Goal: Transaction & Acquisition: Book appointment/travel/reservation

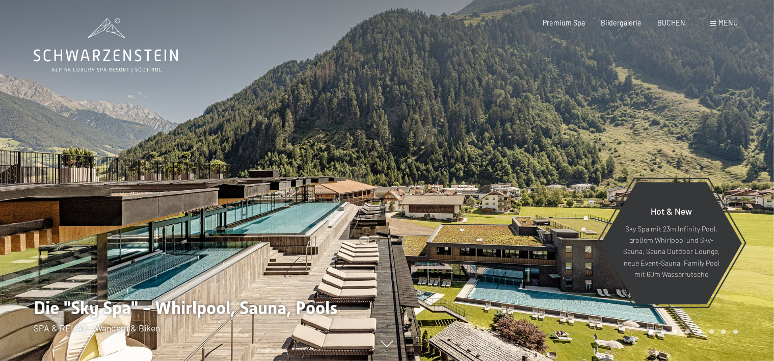
click at [719, 20] on div "Menü" at bounding box center [724, 23] width 28 height 10
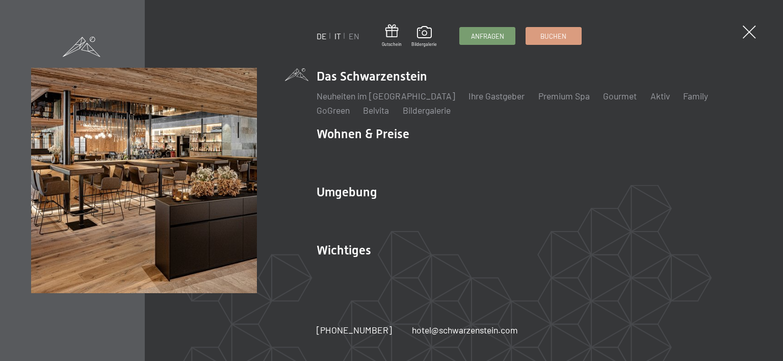
click at [336, 38] on link "IT" at bounding box center [337, 36] width 7 height 10
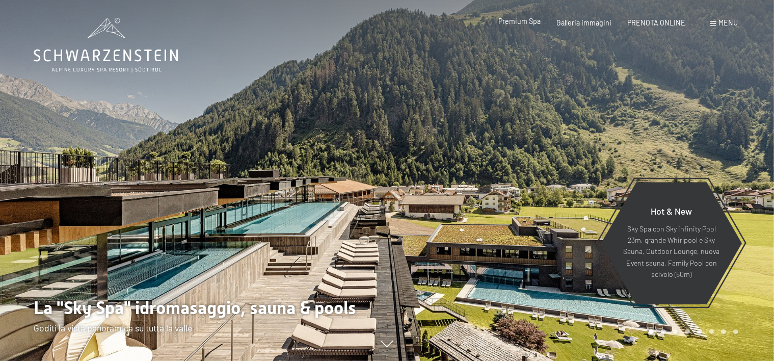
click at [526, 24] on span "Premium Spa" at bounding box center [519, 21] width 42 height 9
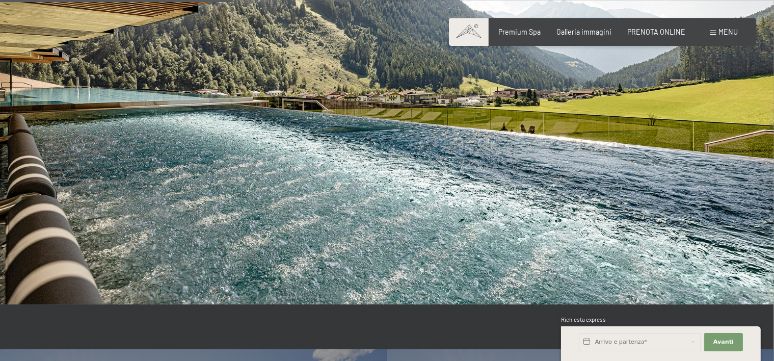
scroll to position [1717, 0]
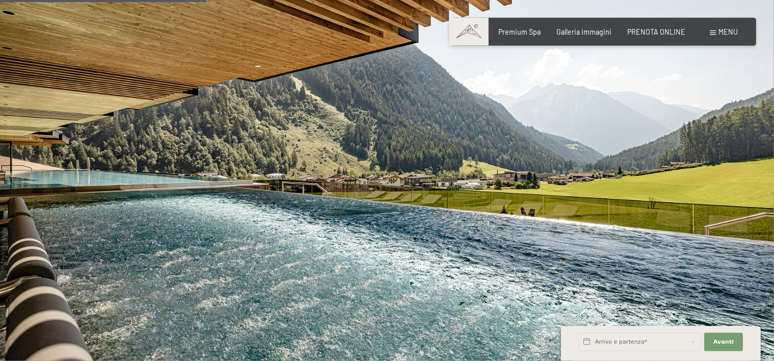
click at [717, 32] on div "Menu" at bounding box center [724, 32] width 28 height 10
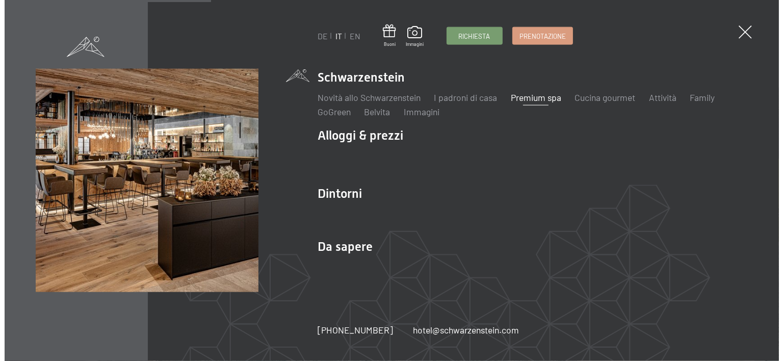
scroll to position [1723, 0]
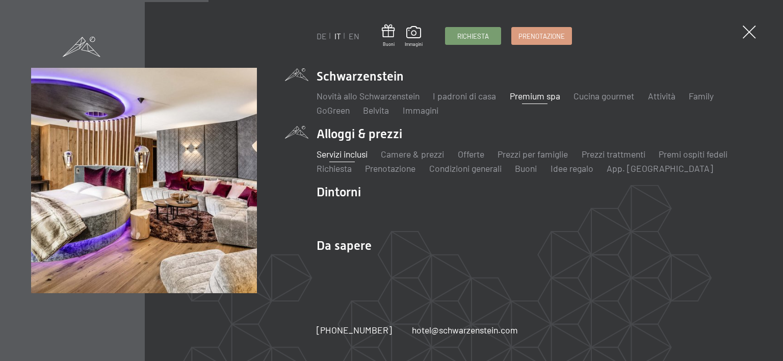
click at [348, 154] on link "Servizi inclusi" at bounding box center [341, 153] width 51 height 11
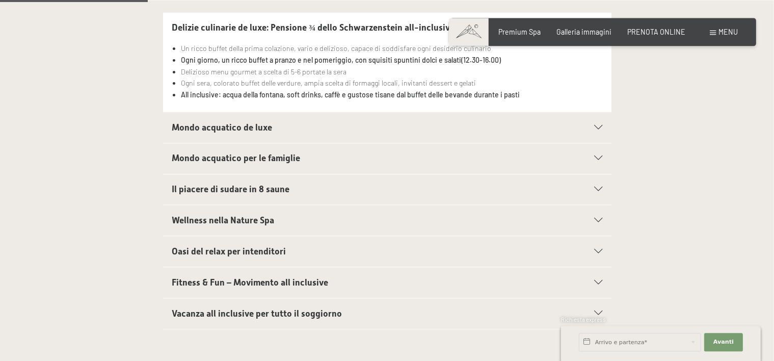
scroll to position [355, 0]
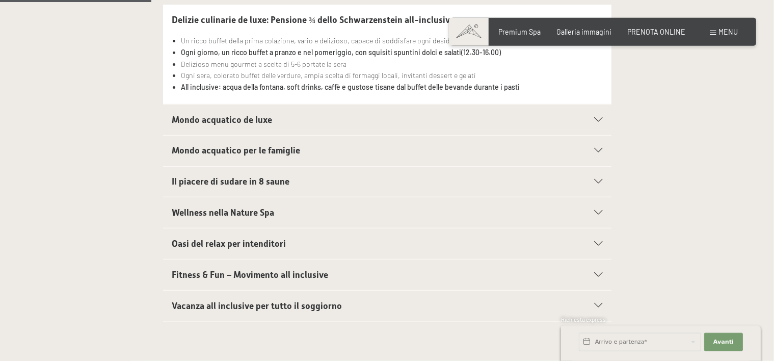
click at [240, 120] on span "Mondo acquatico de luxe" at bounding box center [222, 120] width 100 height 10
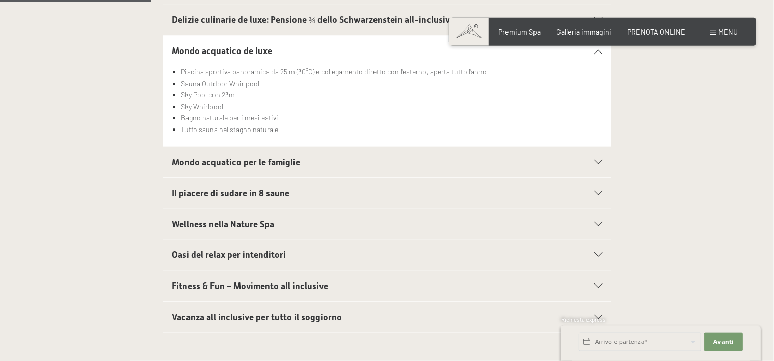
click at [250, 162] on span "Mondo acquatico per le famiglie" at bounding box center [236, 162] width 128 height 10
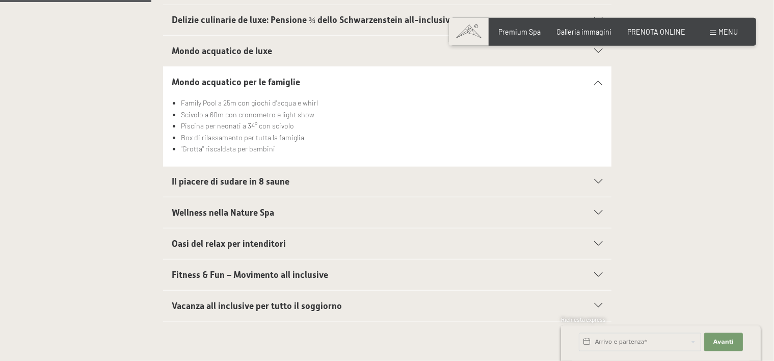
click at [221, 212] on span "Wellness nella Nature Spa" at bounding box center [223, 212] width 102 height 10
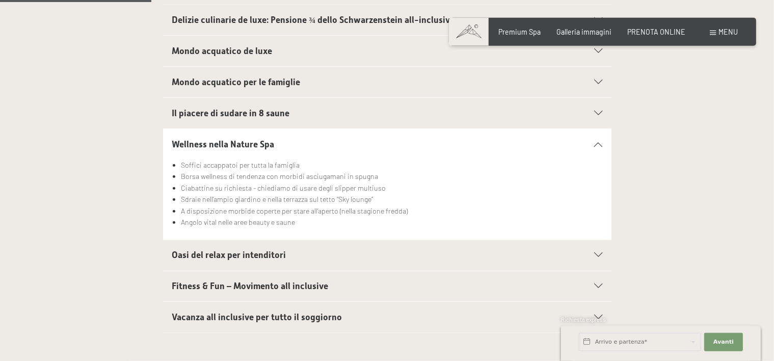
click at [199, 254] on span "Oasi del relax per intenditori" at bounding box center [229, 255] width 114 height 10
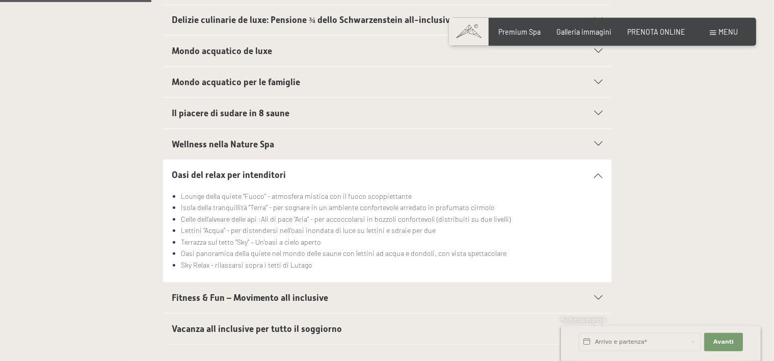
click at [226, 330] on span "Vacanza all inclusive per tutto il soggiorno" at bounding box center [257, 329] width 170 height 10
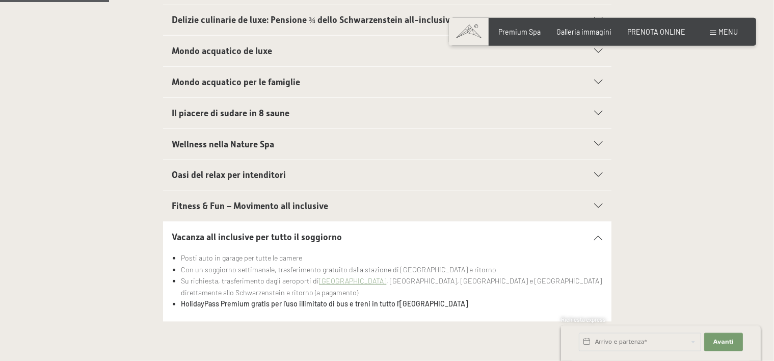
scroll to position [139, 0]
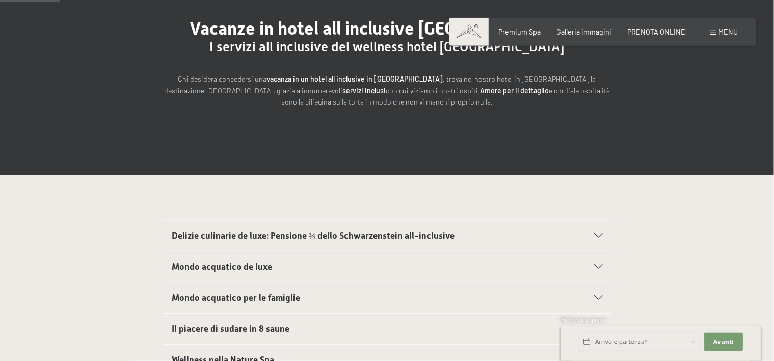
click at [270, 235] on span "Delizie culinarie de luxe: Pensione ¾ dello Schwarzenstein all-inclusive" at bounding box center [313, 235] width 283 height 10
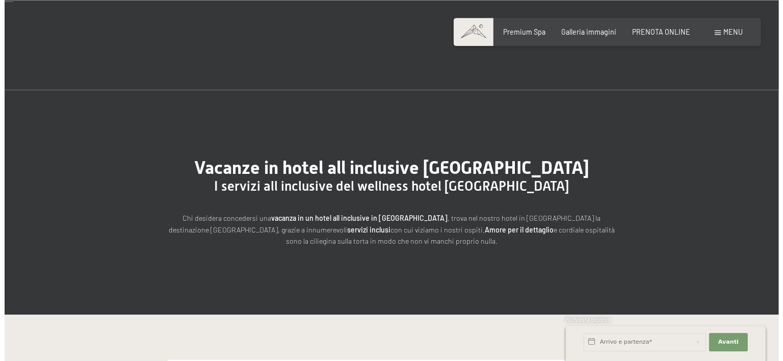
scroll to position [0, 0]
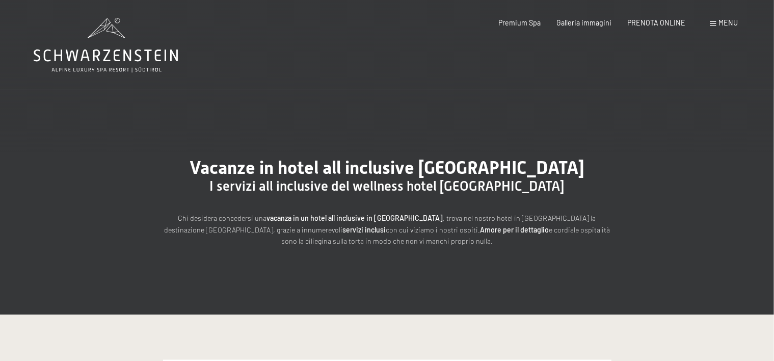
click at [719, 22] on span "Menu" at bounding box center [728, 22] width 19 height 9
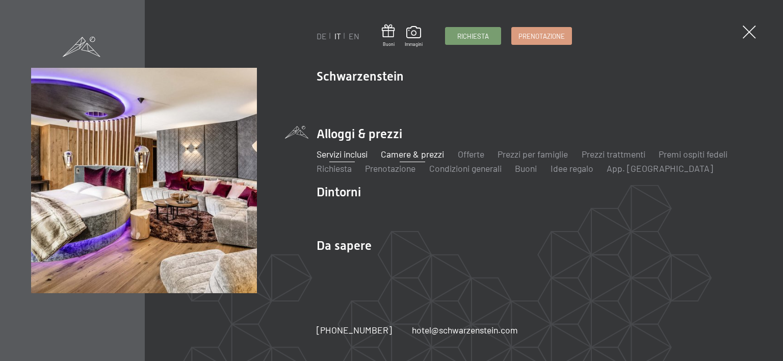
click at [398, 153] on link "Camere & prezzi" at bounding box center [412, 153] width 63 height 11
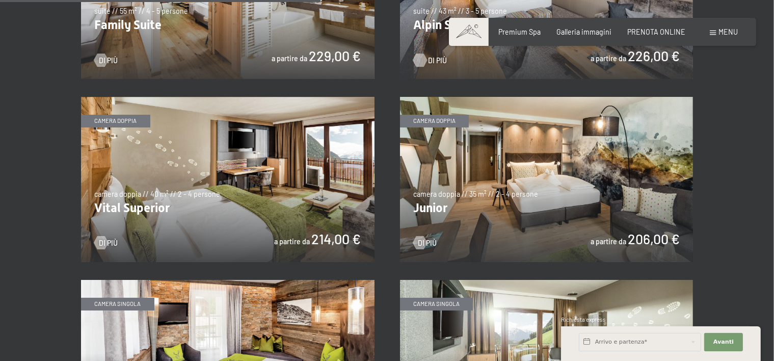
scroll to position [1291, 0]
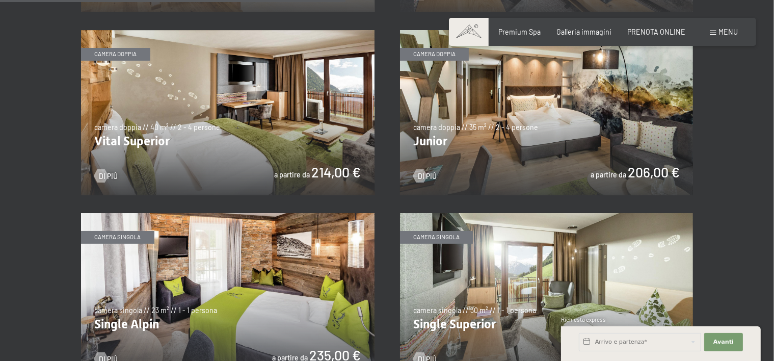
click at [539, 123] on img at bounding box center [546, 112] width 293 height 165
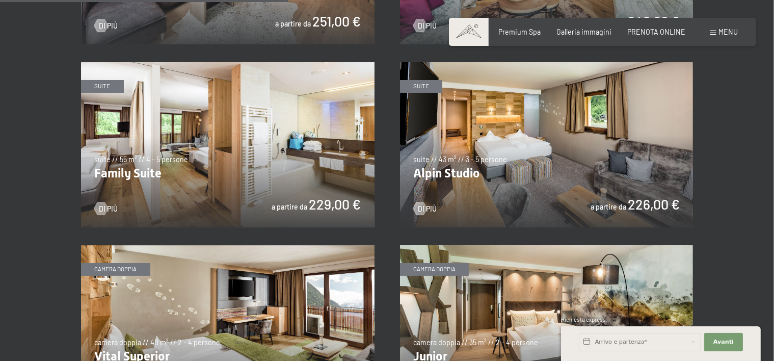
click at [488, 152] on img at bounding box center [546, 144] width 293 height 165
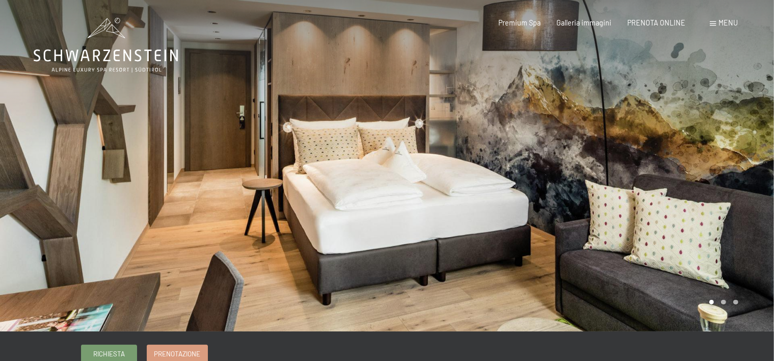
click at [513, 151] on div at bounding box center [580, 165] width 387 height 331
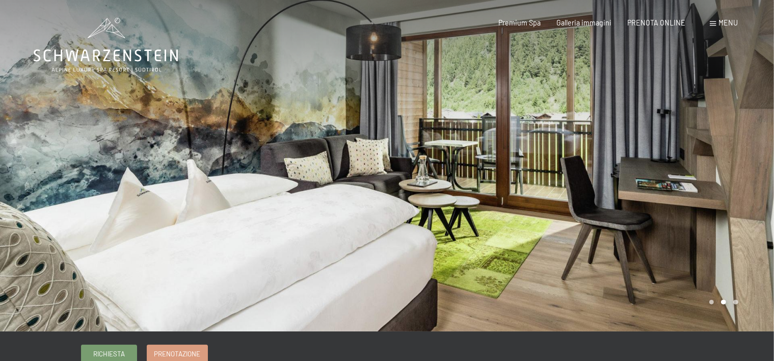
click at [456, 100] on div at bounding box center [580, 165] width 387 height 331
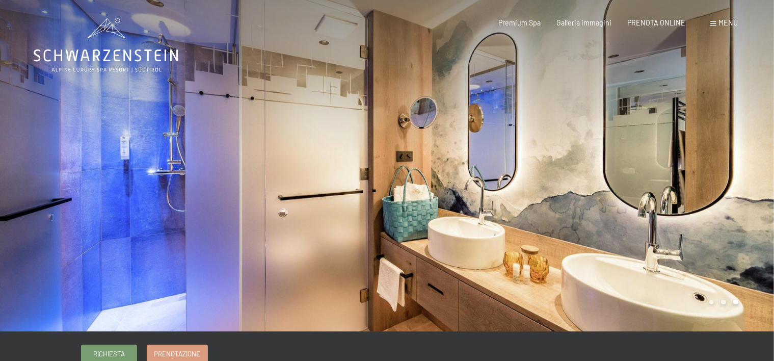
click at [490, 195] on div at bounding box center [580, 165] width 387 height 331
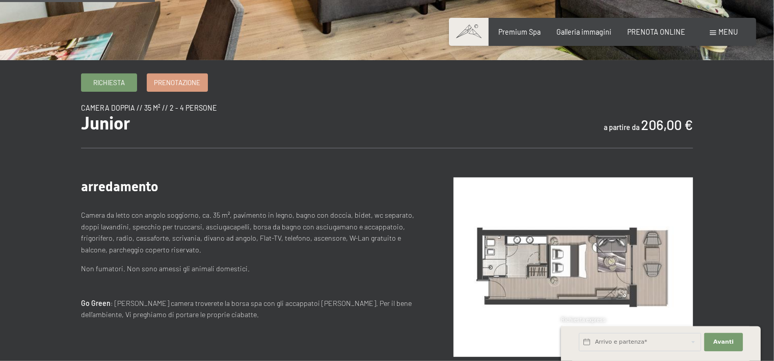
scroll to position [215, 0]
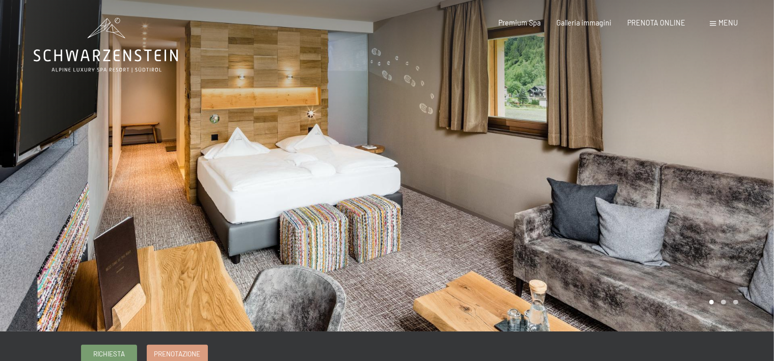
click at [396, 124] on div at bounding box center [580, 165] width 387 height 331
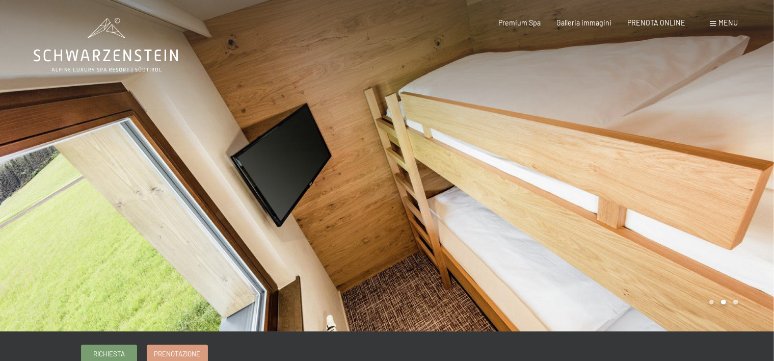
click at [408, 188] on div at bounding box center [580, 165] width 387 height 331
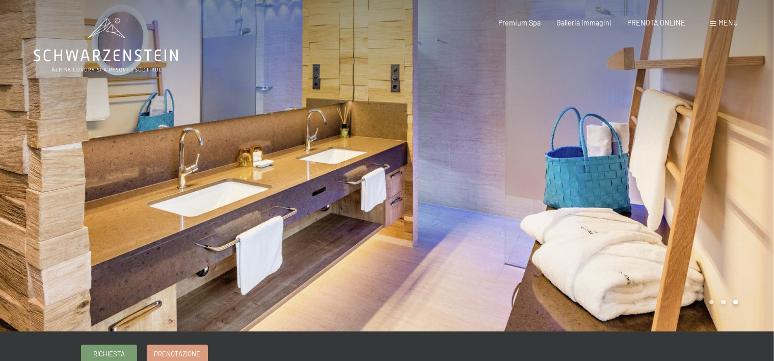
click at [414, 171] on div at bounding box center [580, 165] width 387 height 331
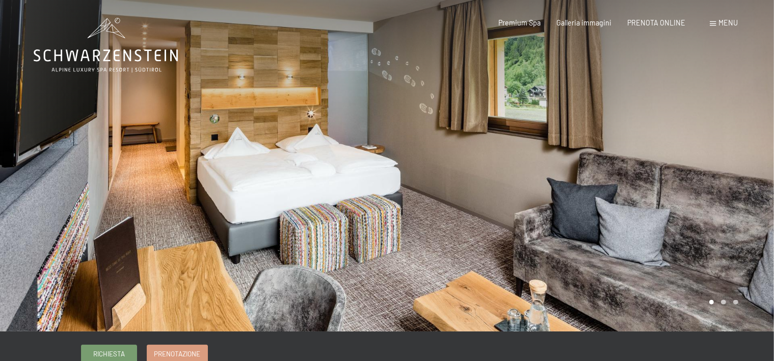
click at [413, 169] on div at bounding box center [580, 165] width 387 height 331
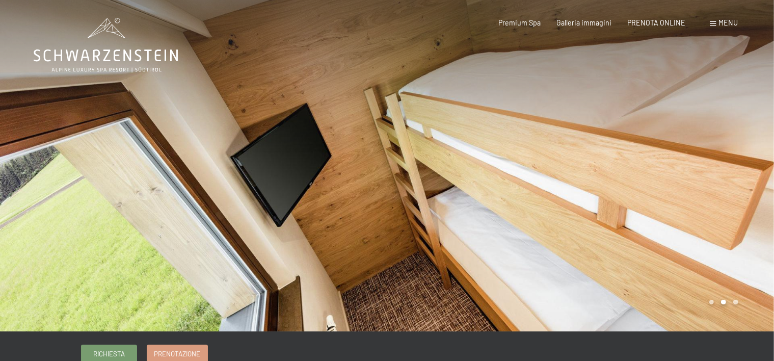
click at [137, 178] on div at bounding box center [193, 165] width 387 height 331
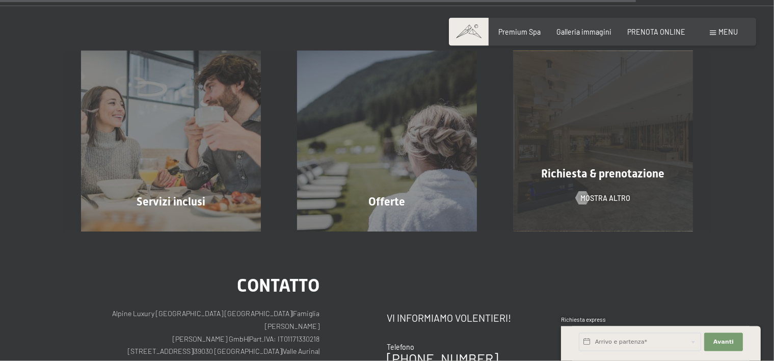
scroll to position [1076, 0]
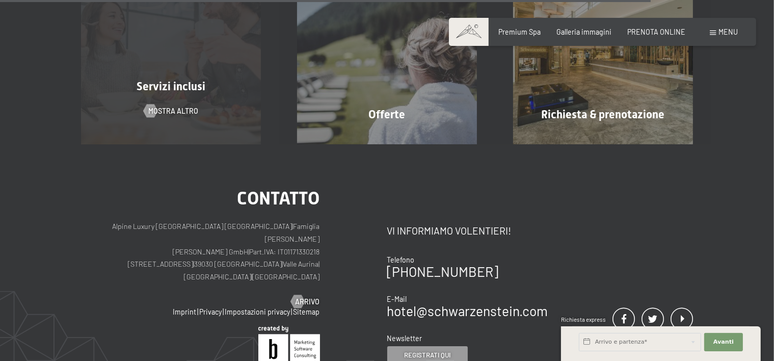
click at [163, 100] on div "Servizi inclusi mostra altro" at bounding box center [171, 54] width 216 height 180
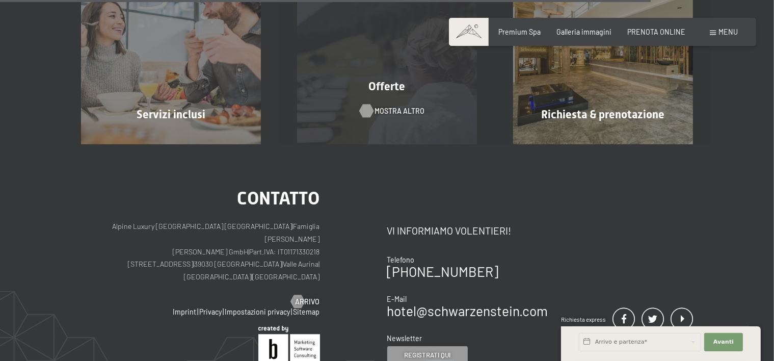
click at [403, 109] on span "mostra altro" at bounding box center [399, 111] width 50 height 10
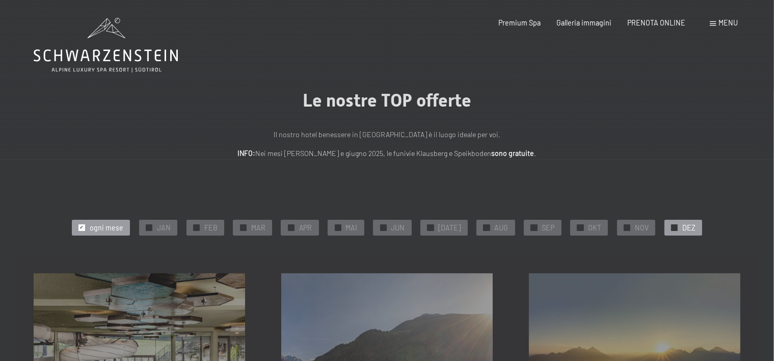
click at [666, 223] on div "✓ DEZ" at bounding box center [683, 227] width 38 height 15
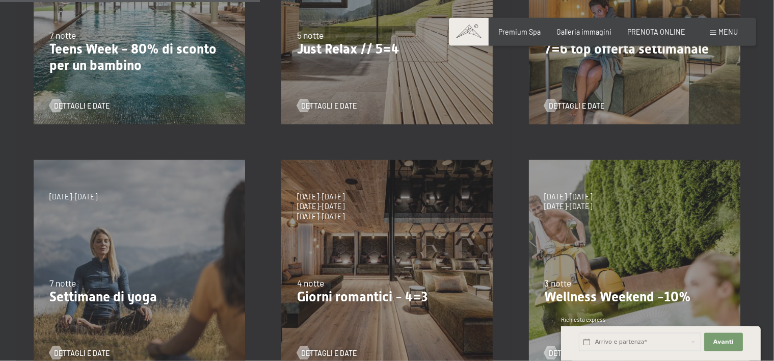
scroll to position [430, 0]
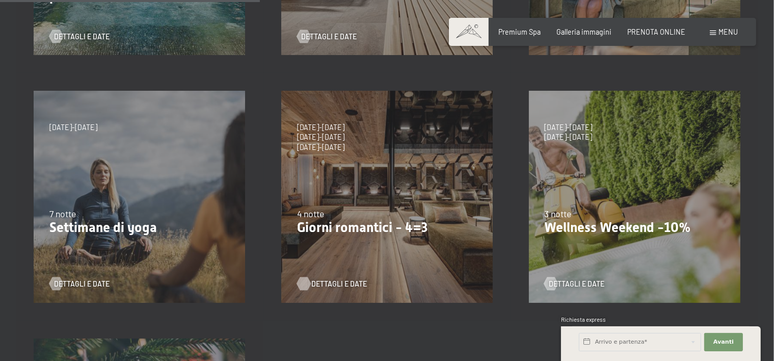
click at [342, 282] on span "Dettagli e Date" at bounding box center [339, 284] width 56 height 10
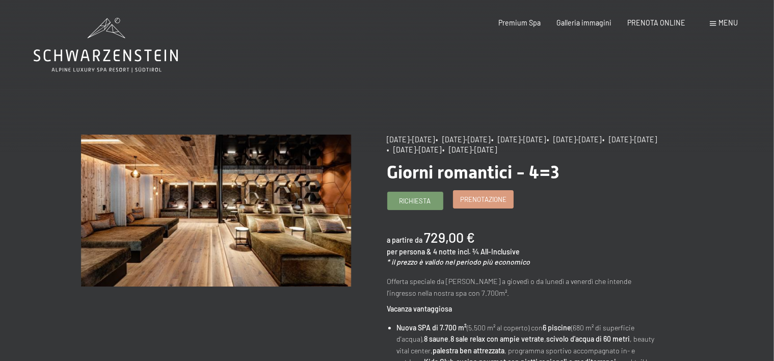
click at [471, 204] on span "Prenotazione" at bounding box center [483, 199] width 46 height 9
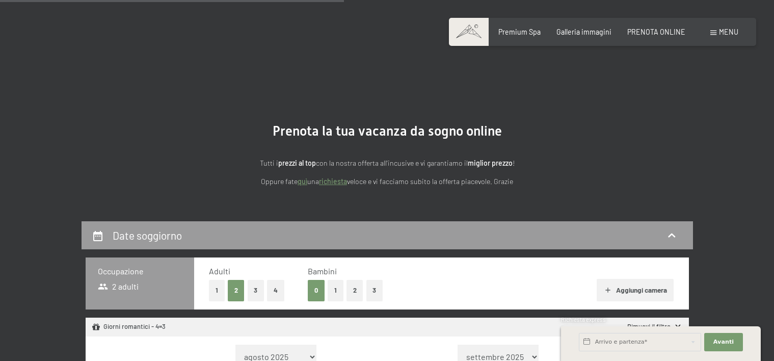
select select "[DATE]"
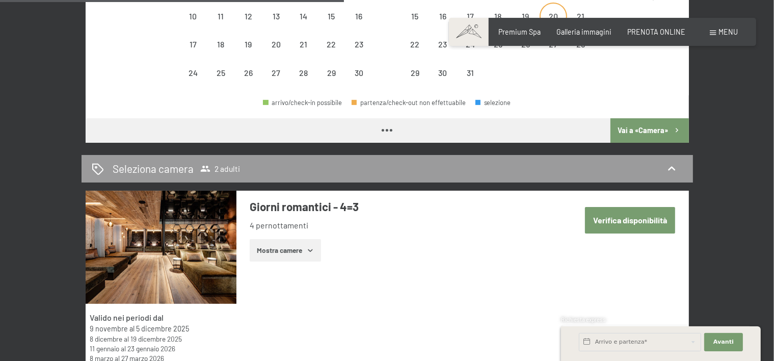
scroll to position [234, 0]
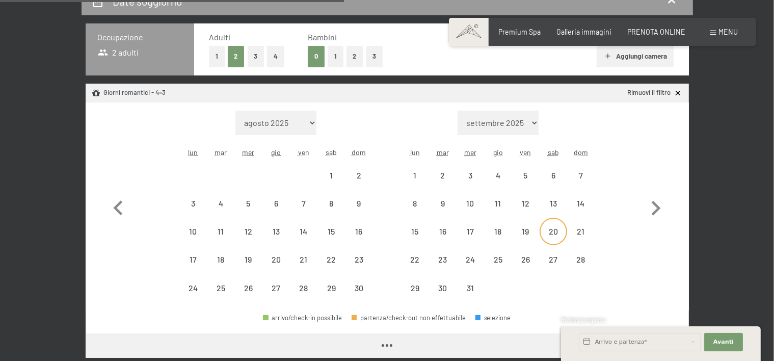
select select "[DATE]"
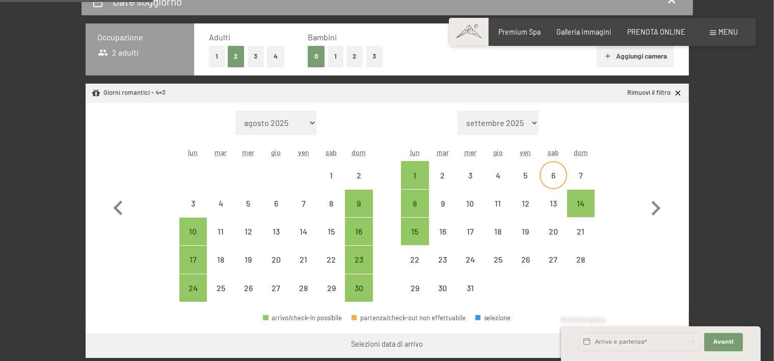
click at [553, 179] on div "6" at bounding box center [553, 183] width 25 height 25
select select "[DATE]"
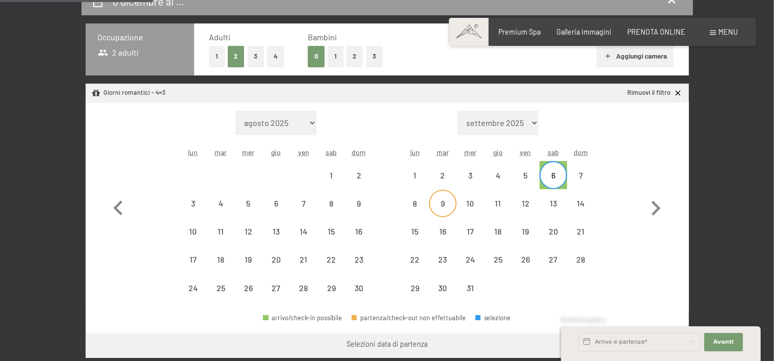
click at [446, 205] on div "9" at bounding box center [442, 211] width 25 height 25
select select "[DATE]"
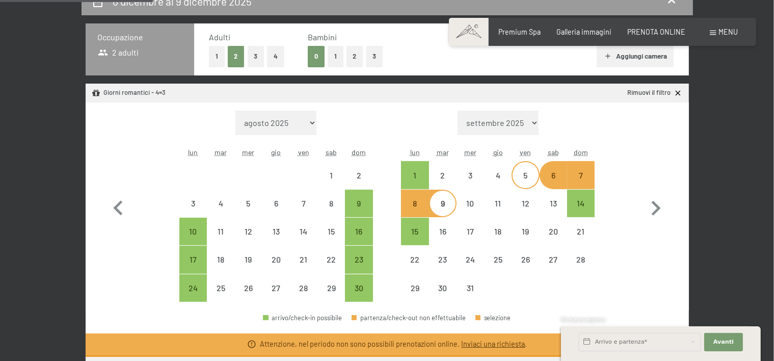
click at [528, 172] on div "5" at bounding box center [525, 183] width 25 height 25
select select "[DATE]"
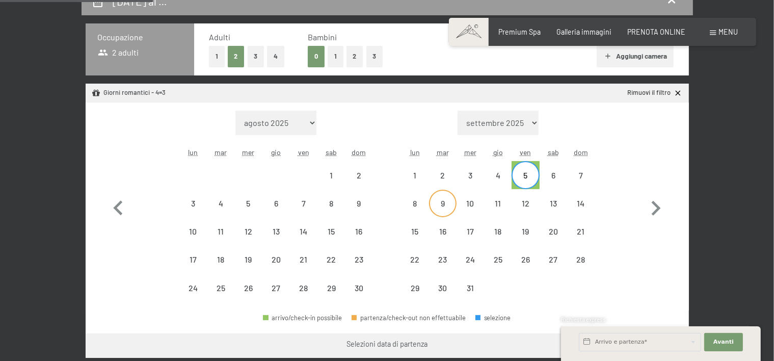
click at [439, 201] on div "9" at bounding box center [442, 211] width 25 height 25
select select "[DATE]"
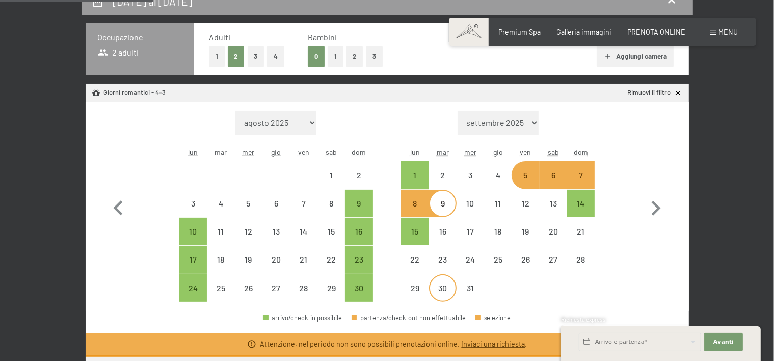
select select "[DATE]"
click at [497, 177] on div "4" at bounding box center [497, 183] width 25 height 25
select select "[DATE]"
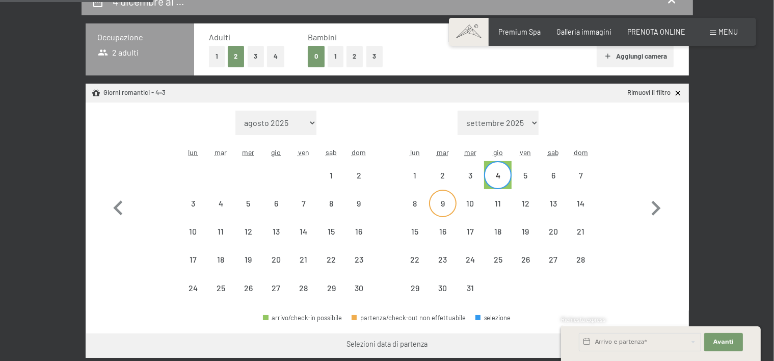
click at [451, 199] on div "9" at bounding box center [442, 211] width 25 height 25
select select "[DATE]"
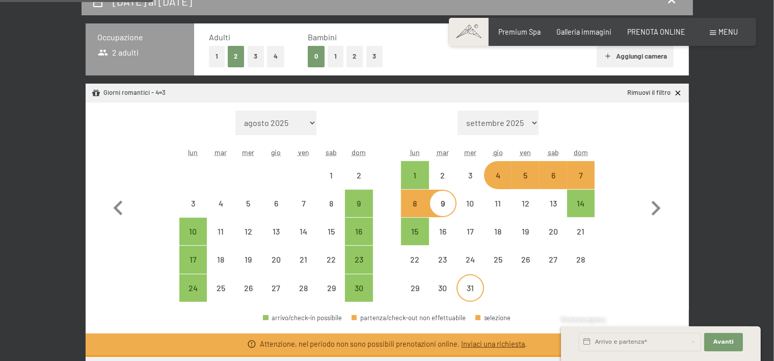
select select "[DATE]"
click at [442, 172] on div "2" at bounding box center [442, 183] width 25 height 25
select select "[DATE]"
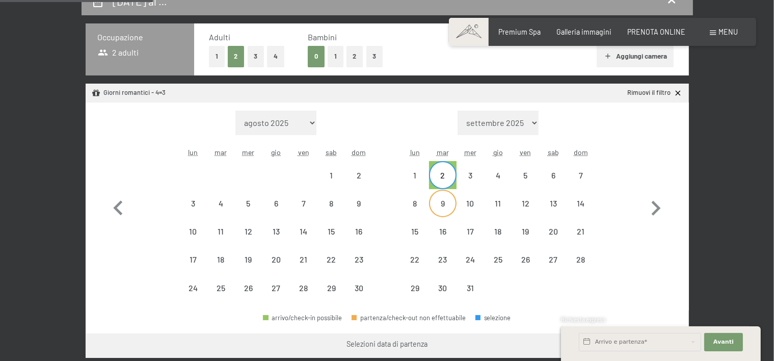
click at [439, 204] on div "9" at bounding box center [442, 211] width 25 height 25
select select "[DATE]"
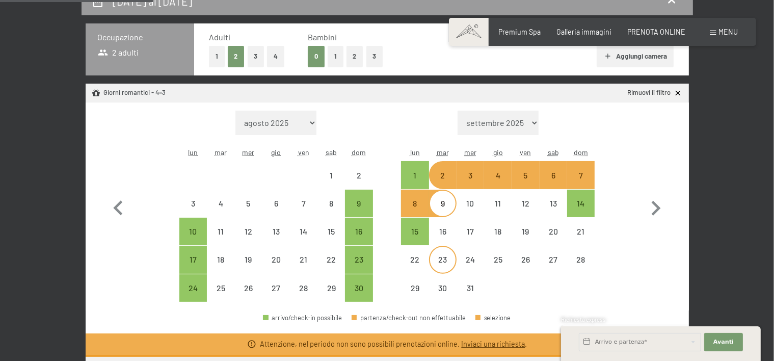
select select "[DATE]"
click at [421, 175] on div "1" at bounding box center [414, 183] width 25 height 25
select select "[DATE]"
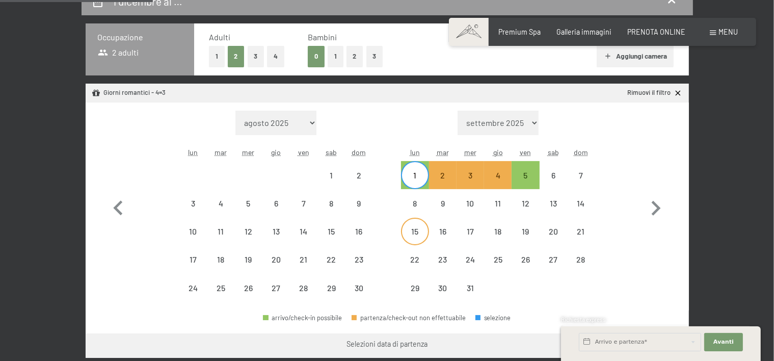
click at [422, 236] on div "15" at bounding box center [414, 239] width 25 height 25
select select "[DATE]"
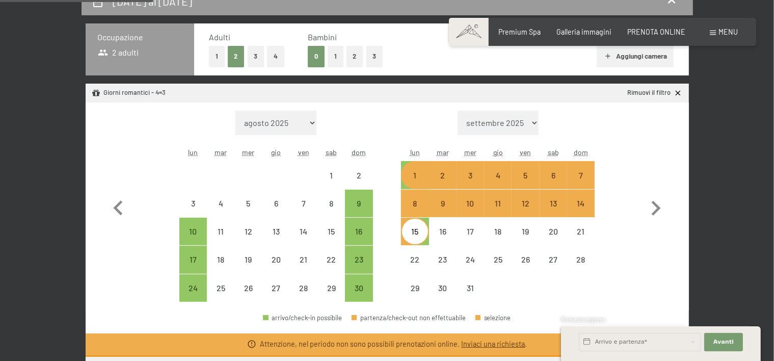
select select "[DATE]"
click at [416, 178] on div "1" at bounding box center [414, 183] width 25 height 25
select select "[DATE]"
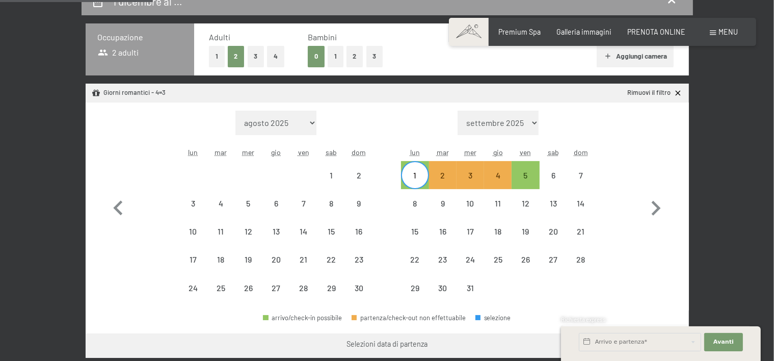
drag, startPoint x: 475, startPoint y: 289, endPoint x: 460, endPoint y: 315, distance: 30.4
click at [474, 288] on div "31" at bounding box center [470, 296] width 25 height 25
select select "[DATE]"
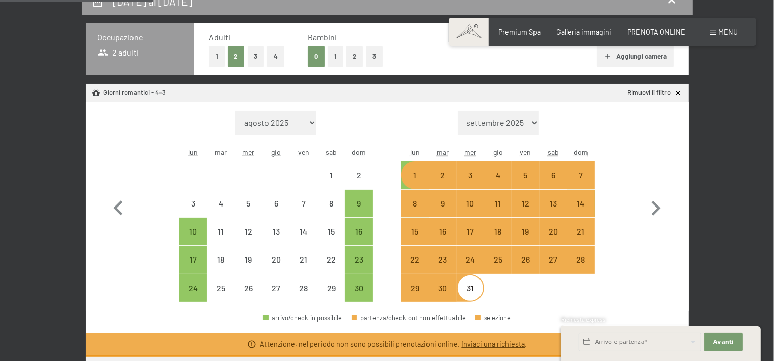
select select "[DATE]"
click at [365, 206] on div "9" at bounding box center [358, 211] width 25 height 25
select select "[DATE]"
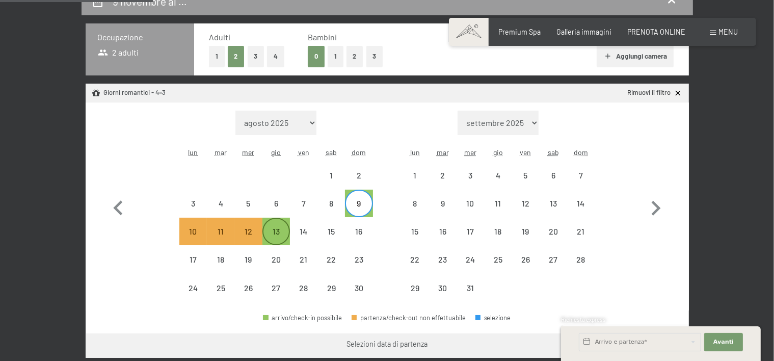
click at [284, 227] on div "13" at bounding box center [275, 231] width 25 height 25
select select "[DATE]"
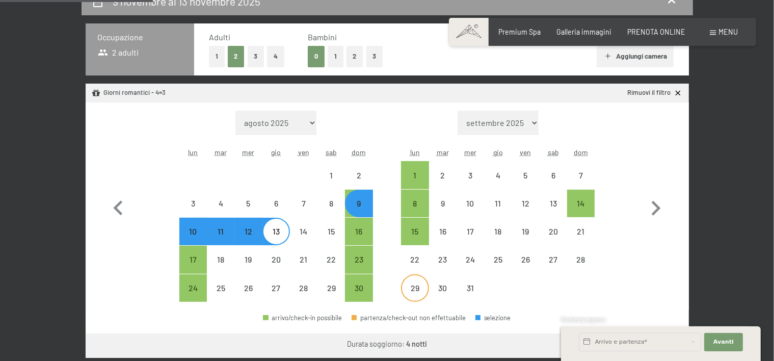
select select "[DATE]"
click at [422, 200] on div "8" at bounding box center [414, 211] width 25 height 25
select select "[DATE]"
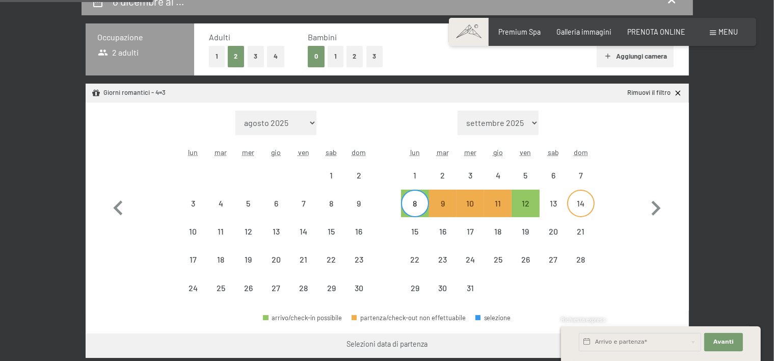
drag, startPoint x: 577, startPoint y: 200, endPoint x: 593, endPoint y: 209, distance: 17.8
click at [576, 200] on div "14" at bounding box center [580, 211] width 25 height 25
select select "[DATE]"
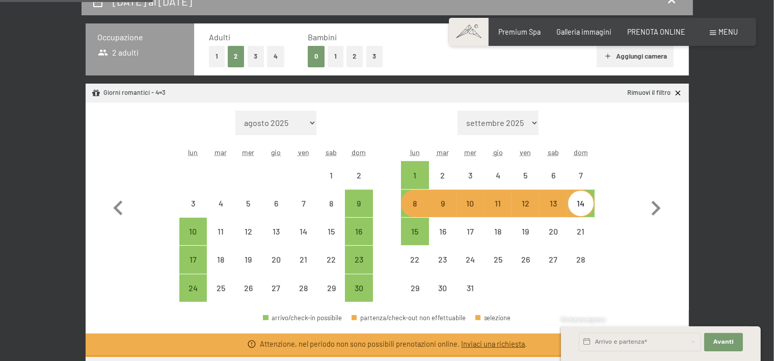
select select "[DATE]"
click at [418, 173] on div "1" at bounding box center [414, 183] width 25 height 25
select select "[DATE]"
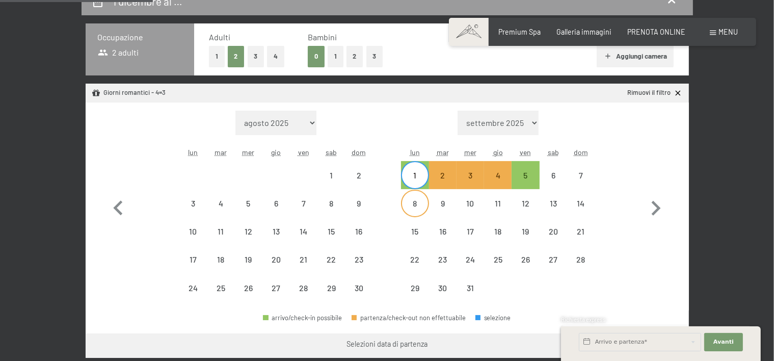
drag, startPoint x: 425, startPoint y: 207, endPoint x: 429, endPoint y: 221, distance: 14.7
click at [424, 207] on div "8" at bounding box center [414, 211] width 25 height 25
select select "[DATE]"
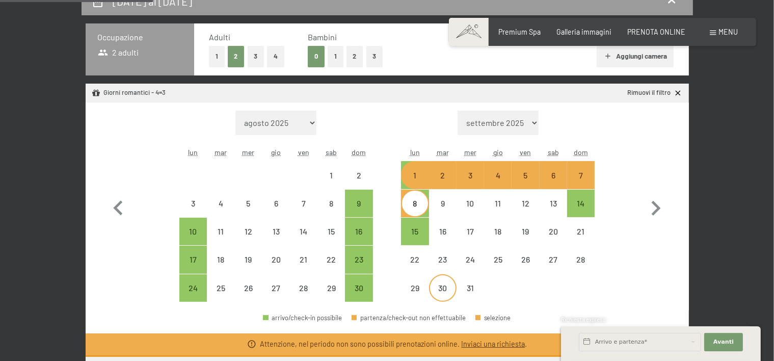
select select "[DATE]"
click at [412, 178] on div "1" at bounding box center [414, 183] width 25 height 25
select select "[DATE]"
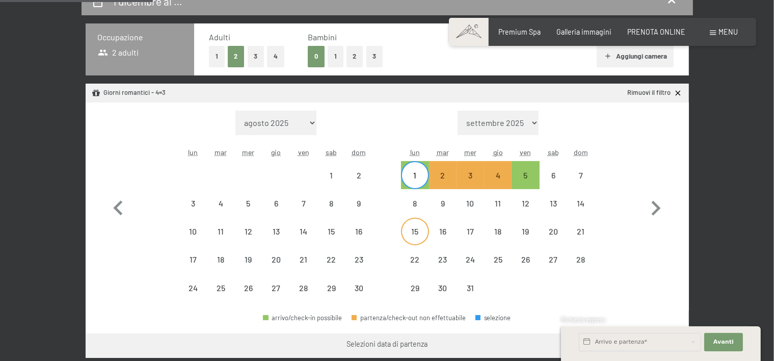
click at [416, 228] on div "15" at bounding box center [414, 239] width 25 height 25
select select "[DATE]"
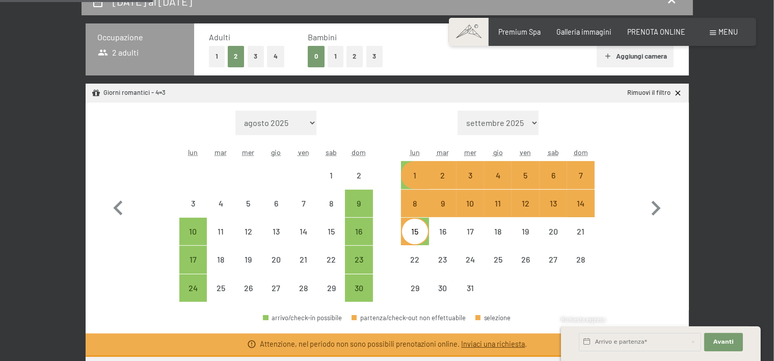
select select "[DATE]"
click at [416, 237] on div "15" at bounding box center [414, 239] width 25 height 25
select select "[DATE]"
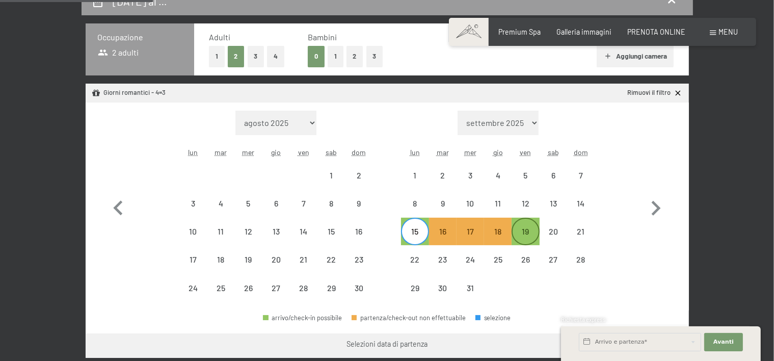
click at [525, 233] on div "19" at bounding box center [525, 239] width 25 height 25
select select "[DATE]"
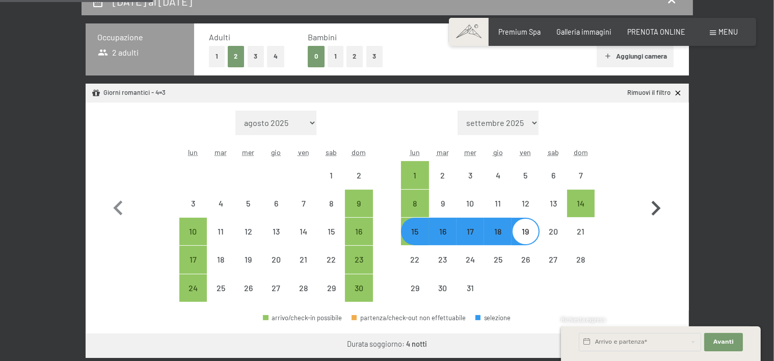
select select "[DATE]"
click at [416, 200] on div "8" at bounding box center [414, 211] width 25 height 25
select select "[DATE]"
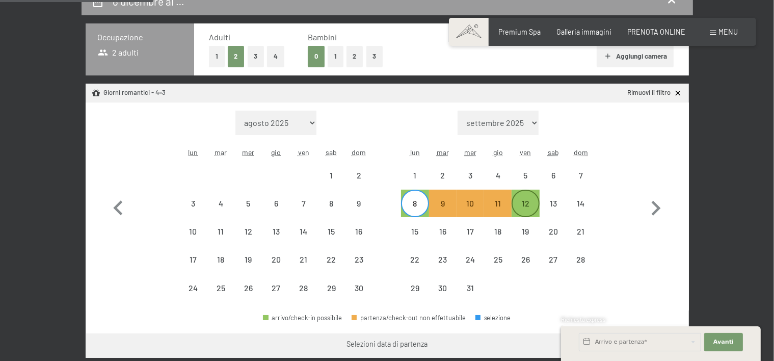
click at [525, 201] on div "12" at bounding box center [525, 211] width 25 height 25
select select "[DATE]"
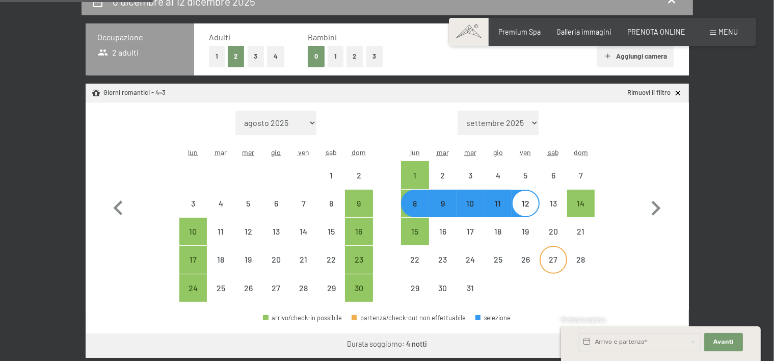
select select "[DATE]"
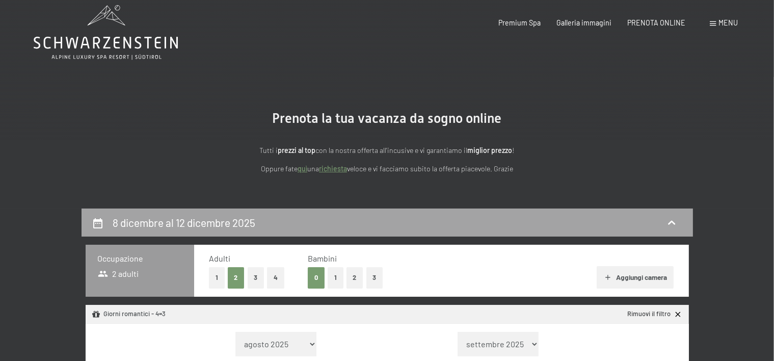
scroll to position [0, 0]
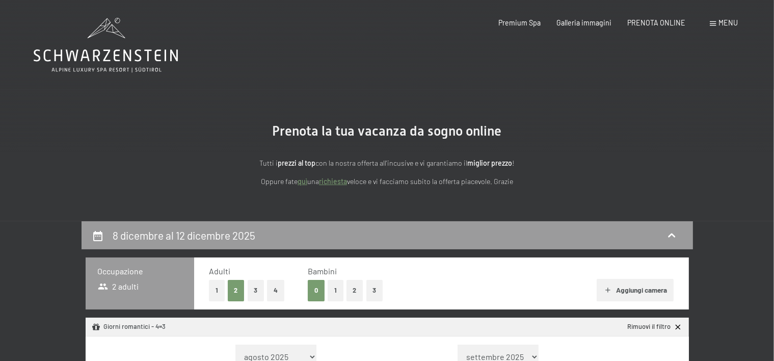
click at [331, 289] on button "1" at bounding box center [336, 290] width 16 height 21
select select "[DATE]"
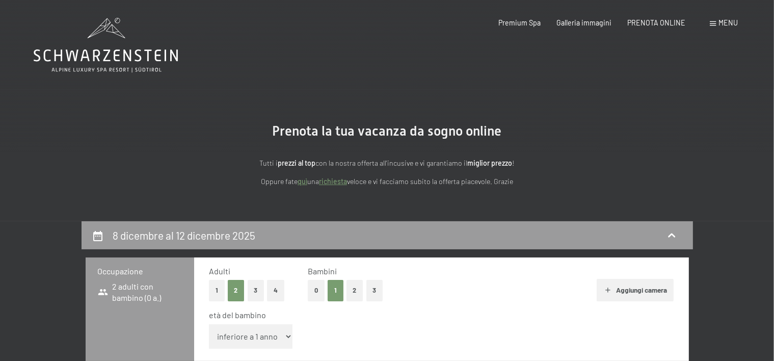
select select "[DATE]"
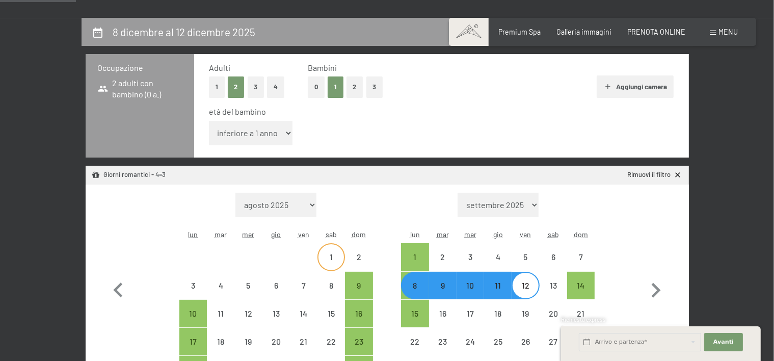
scroll to position [215, 0]
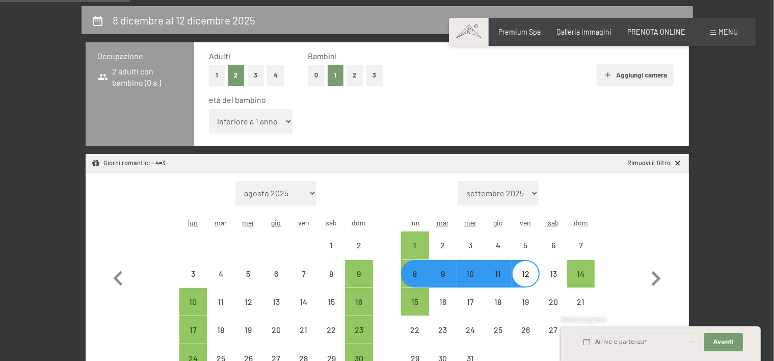
click at [209, 109] on select "inferiore a 1 anno 1 anno 2 anni 3 anni 4 anni 5 anni 6 anni 7 anni 8 anni 9 an…" at bounding box center [251, 121] width 84 height 24
select select "14"
click option "14 anni" at bounding box center [0, 0] width 0 height 0
select select "[DATE]"
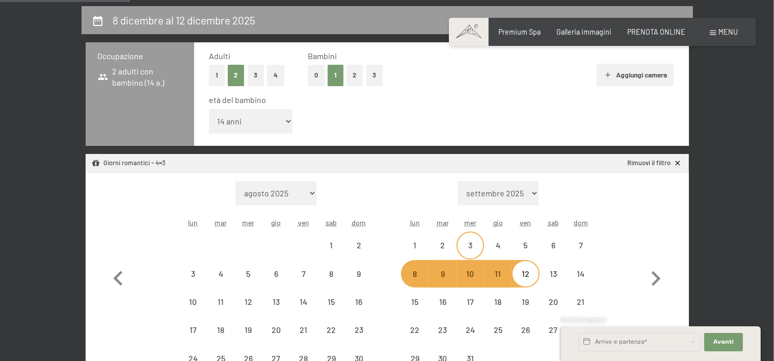
select select "[DATE]"
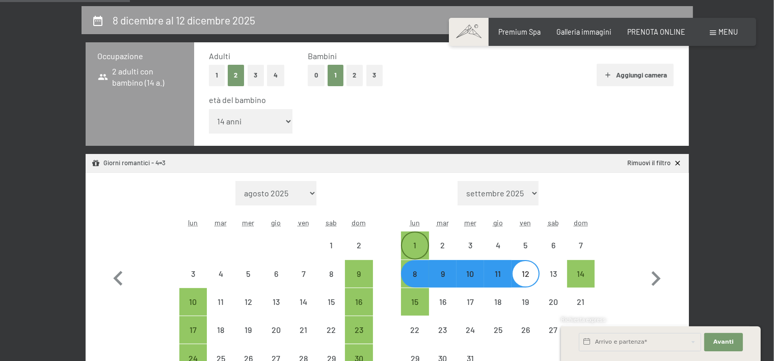
click at [422, 246] on div "1" at bounding box center [414, 253] width 25 height 25
select select "[DATE]"
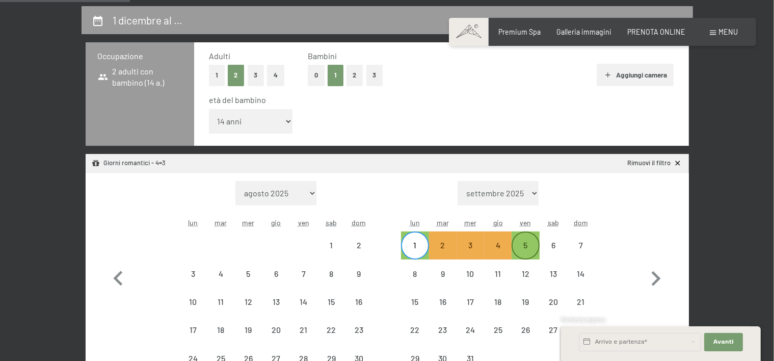
click at [524, 241] on div "5" at bounding box center [525, 253] width 25 height 25
select select "[DATE]"
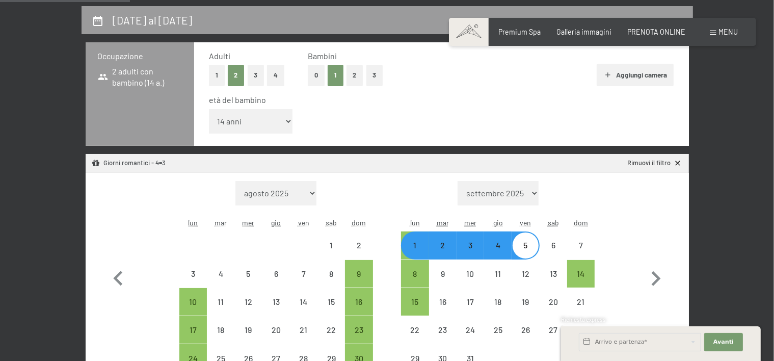
select select "[DATE]"
click at [524, 241] on div "5" at bounding box center [525, 253] width 25 height 25
select select "[DATE]"
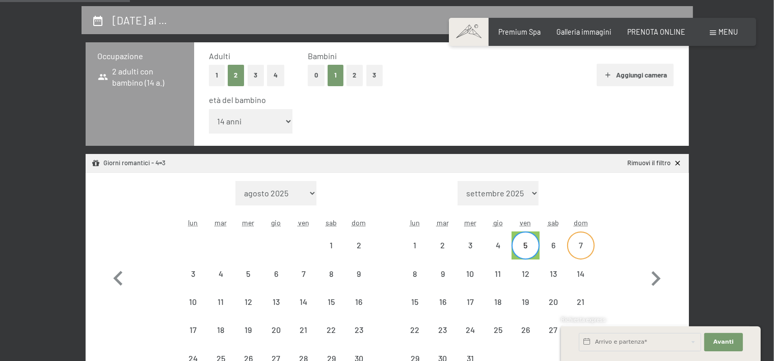
click at [584, 244] on div "7" at bounding box center [580, 253] width 25 height 25
select select "[DATE]"
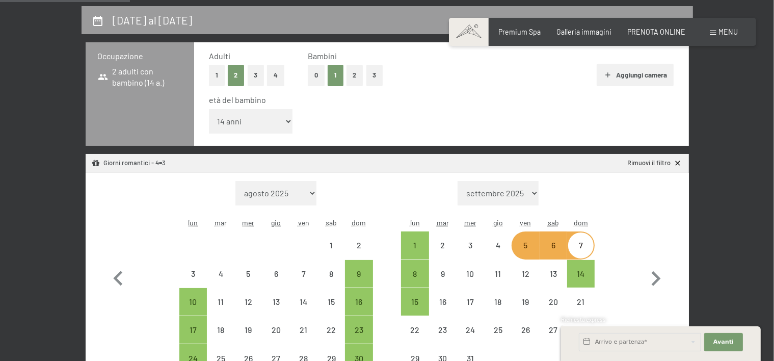
click at [525, 247] on div "5" at bounding box center [525, 253] width 25 height 25
select select "[DATE]"
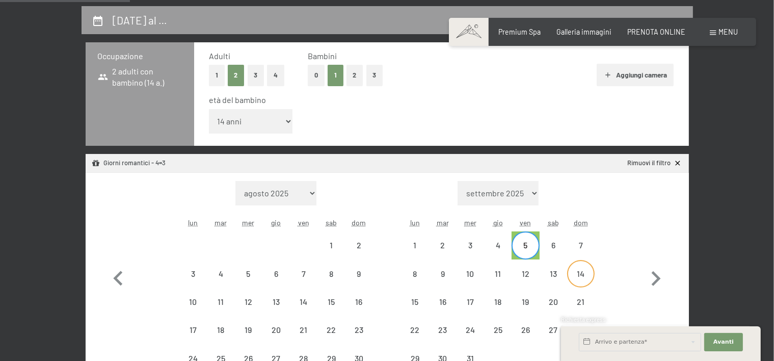
click at [583, 274] on div "14" at bounding box center [580, 282] width 25 height 25
select select "[DATE]"
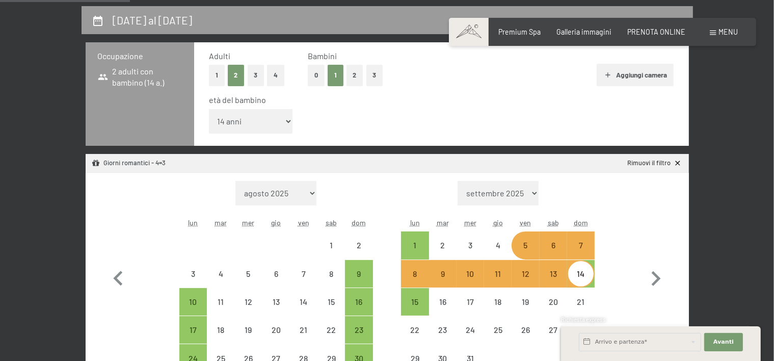
select select "[DATE]"
click at [504, 315] on div "1 2 3 4 5 6 7 8 9 10 11 12 13 14 15 16 17 18 19 20 21 22 23 24 25 26 27 28 29 3…" at bounding box center [498, 301] width 194 height 141
click at [446, 331] on div "23" at bounding box center [442, 338] width 25 height 25
select select "[DATE]"
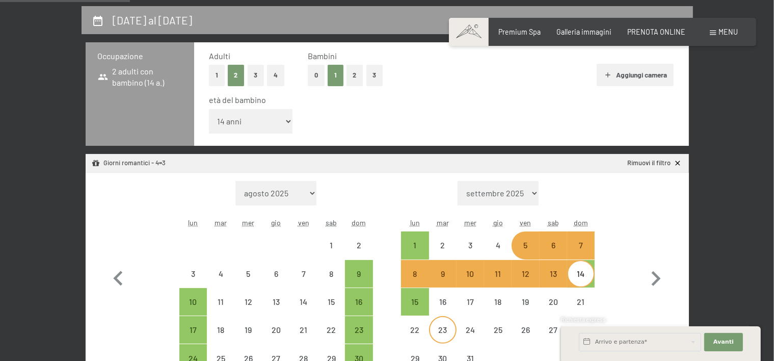
select select "[DATE]"
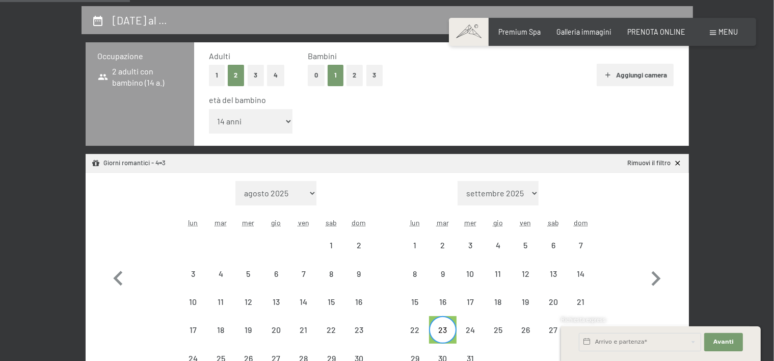
click at [420, 205] on div "Mese/anno [DATE] [DATE] [DATE] [DATE] [DATE] [DATE] [DATE] [DATE] [DATE] [DATE]…" at bounding box center [498, 277] width 194 height 192
drag, startPoint x: 417, startPoint y: 246, endPoint x: 431, endPoint y: 241, distance: 14.7
click at [417, 244] on div "1" at bounding box center [414, 253] width 25 height 25
select select "[DATE]"
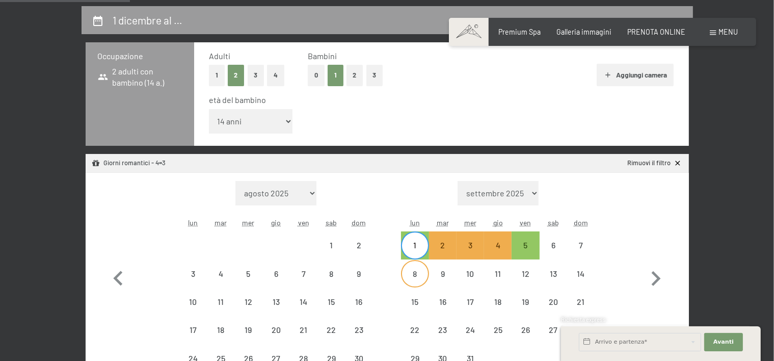
click at [411, 274] on div "8" at bounding box center [414, 282] width 25 height 25
select select "[DATE]"
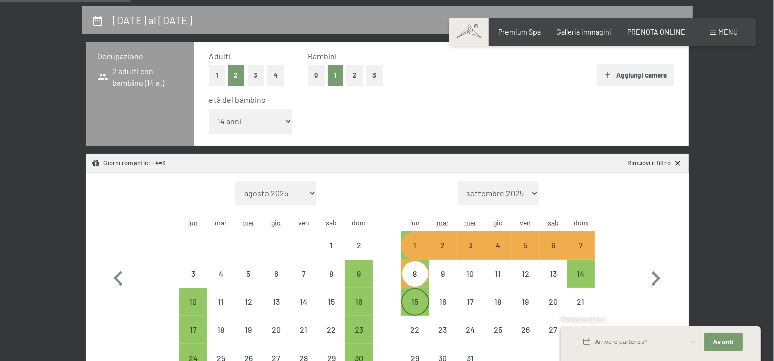
select select "[DATE]"
click at [419, 300] on div "15" at bounding box center [414, 310] width 25 height 25
select select "[DATE]"
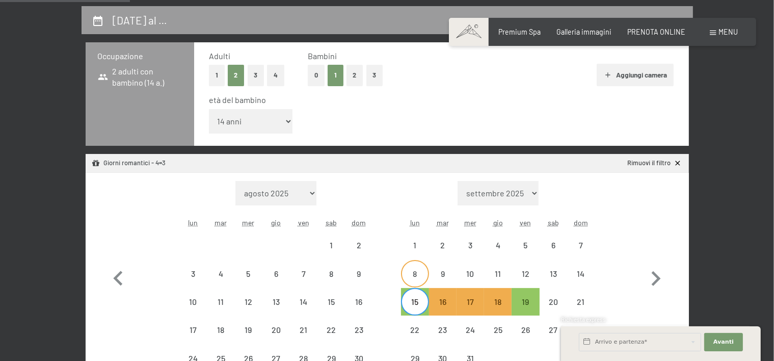
click at [414, 271] on div "8" at bounding box center [414, 282] width 25 height 25
select select "[DATE]"
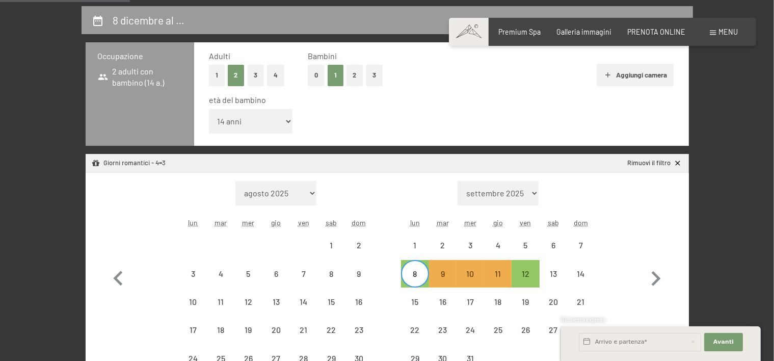
click at [637, 282] on div "Mese/anno [DATE] [DATE] [DATE] [DATE] [DATE] [DATE] [DATE] [DATE] [DATE] [DATE]…" at bounding box center [386, 277] width 567 height 192
click at [623, 227] on div "Mese/anno [DATE] [DATE] [DATE] [DATE] [DATE] [DATE] [DATE] [DATE] [DATE] [DATE]…" at bounding box center [386, 277] width 567 height 192
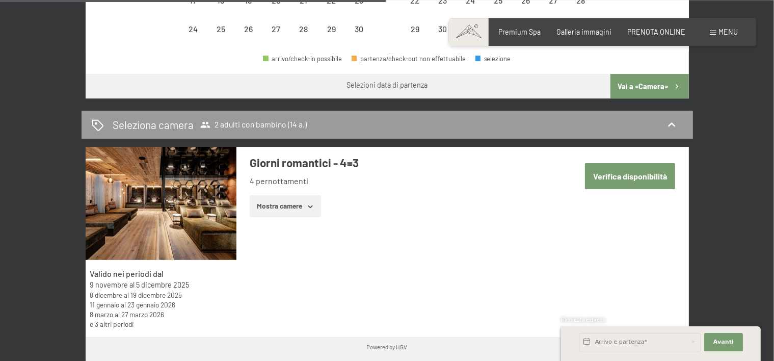
scroll to position [646, 0]
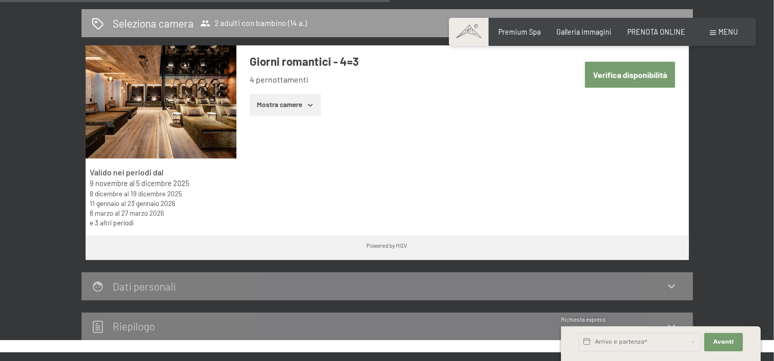
drag, startPoint x: 299, startPoint y: 114, endPoint x: 311, endPoint y: 158, distance: 45.4
click at [299, 114] on button "Mostra camere" at bounding box center [285, 105] width 71 height 22
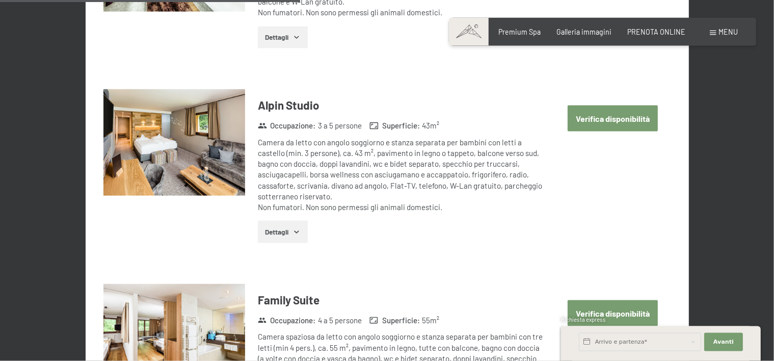
scroll to position [1506, 0]
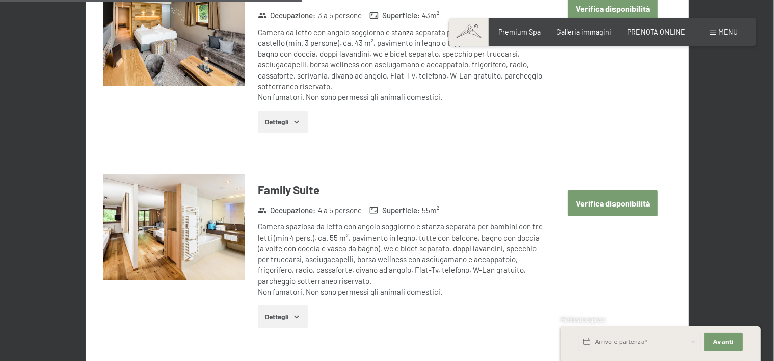
click at [573, 201] on button "Verifica disponibilità" at bounding box center [613, 203] width 90 height 26
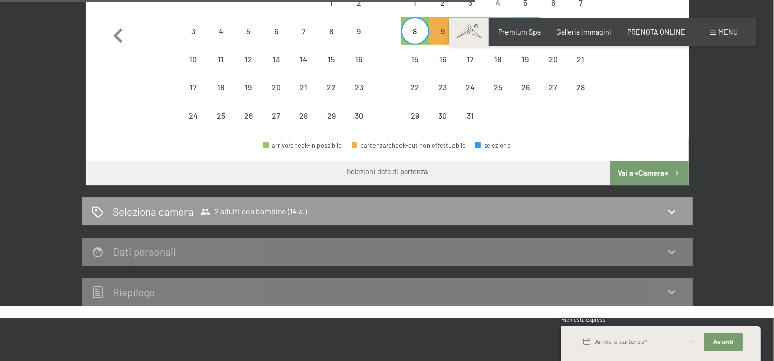
scroll to position [221, 0]
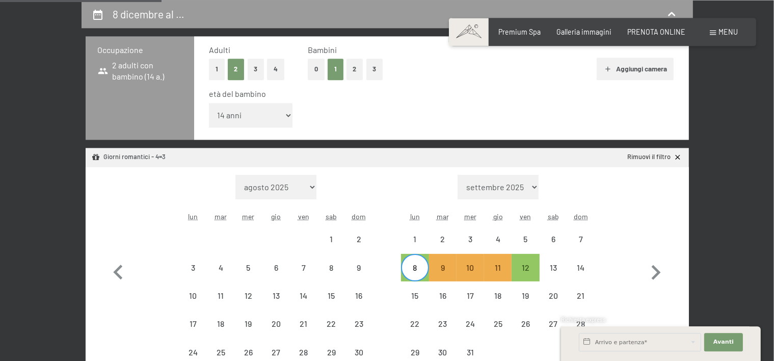
click at [679, 158] on icon at bounding box center [678, 157] width 9 height 9
select select "[DATE]"
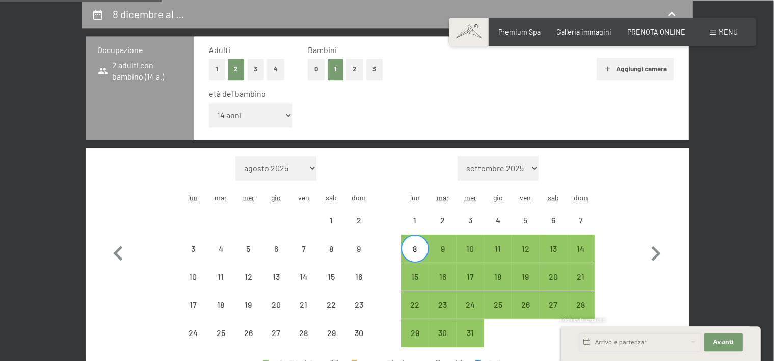
click at [421, 248] on div "8" at bounding box center [414, 257] width 25 height 25
select select "[DATE]"
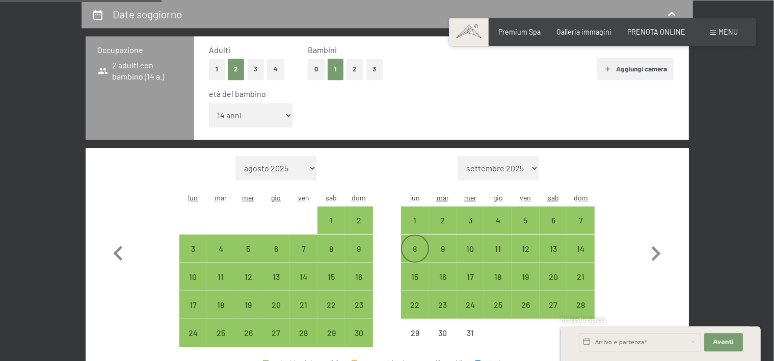
click at [418, 249] on div "8" at bounding box center [414, 257] width 25 height 25
select select "[DATE]"
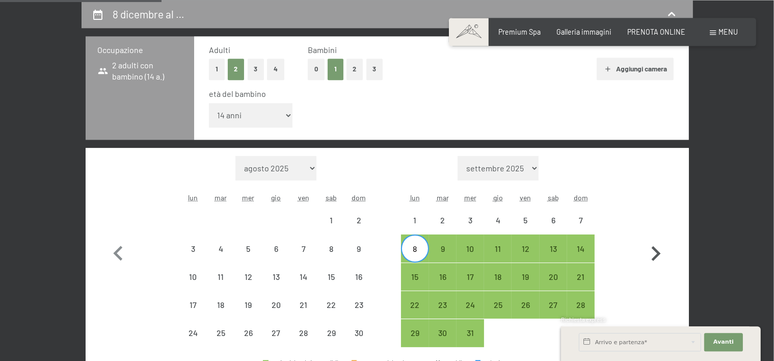
drag, startPoint x: 661, startPoint y: 196, endPoint x: 655, endPoint y: 199, distance: 6.4
click at [659, 196] on button "button" at bounding box center [656, 252] width 30 height 192
select select "[DATE]"
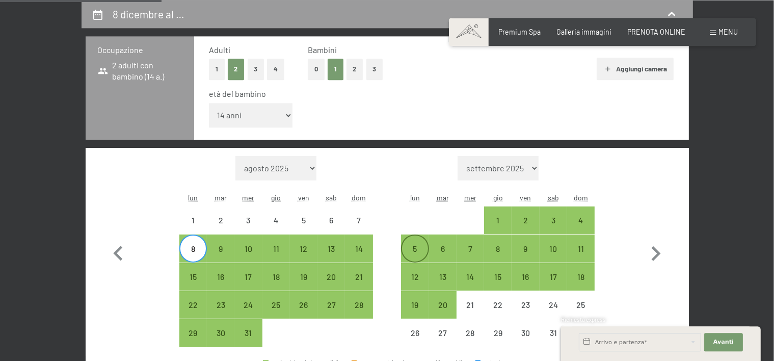
click at [416, 252] on div "5" at bounding box center [414, 257] width 25 height 25
select select "[DATE]"
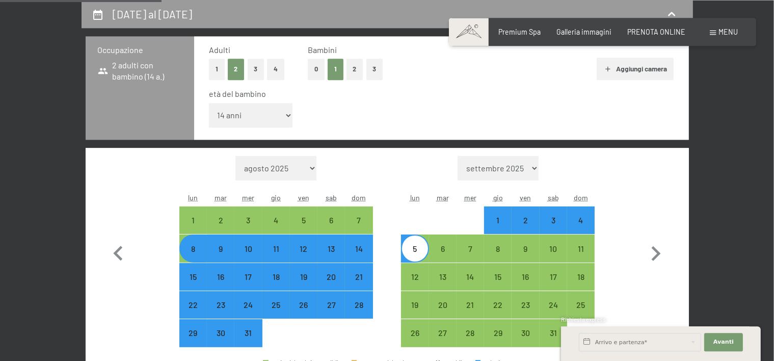
click at [545, 222] on div "3" at bounding box center [553, 228] width 25 height 25
select select "[DATE]"
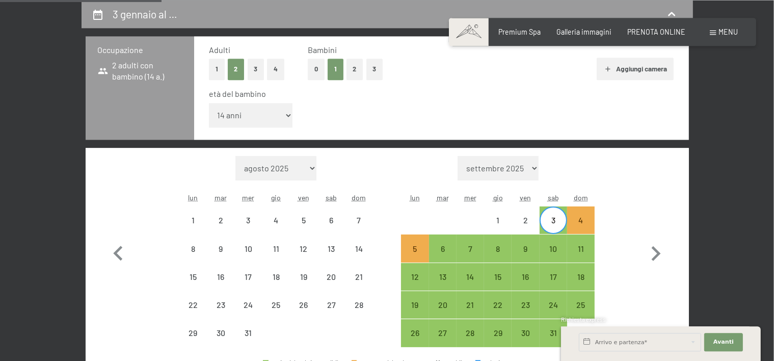
click at [329, 214] on span "Consenso marketing*" at bounding box center [326, 209] width 77 height 10
click at [283, 214] on input "Consenso marketing*" at bounding box center [278, 209] width 10 height 10
checkbox input "false"
click at [332, 220] on div "6" at bounding box center [330, 228] width 25 height 25
select select "[DATE]"
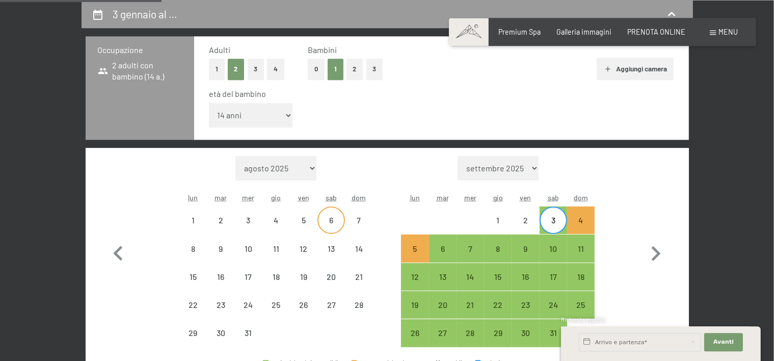
select select "[DATE]"
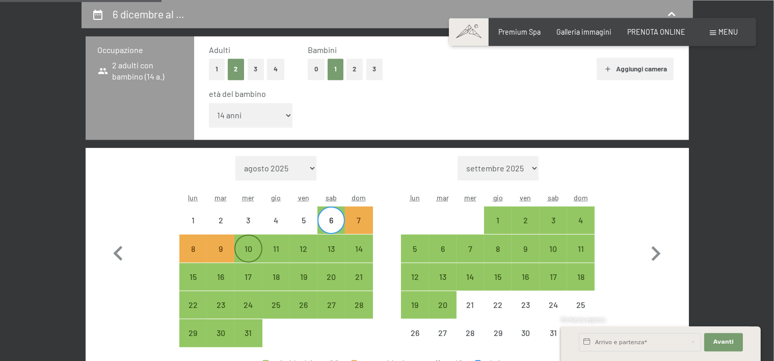
click at [254, 244] on div "10" at bounding box center [247, 247] width 25 height 25
select select "[DATE]"
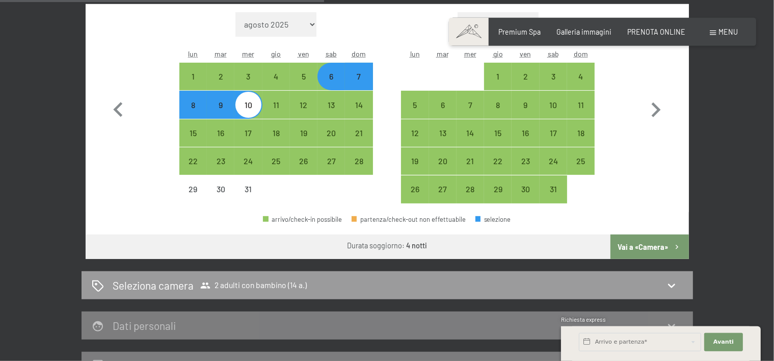
scroll to position [436, 0]
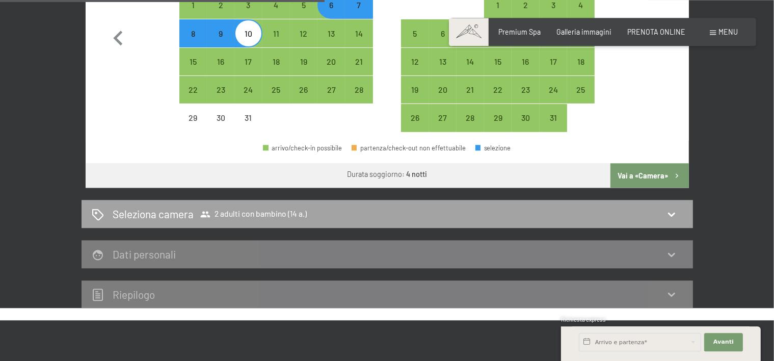
click at [273, 218] on span "2 adulti con bambino (14 a.)" at bounding box center [253, 214] width 106 height 10
select select "[DATE]"
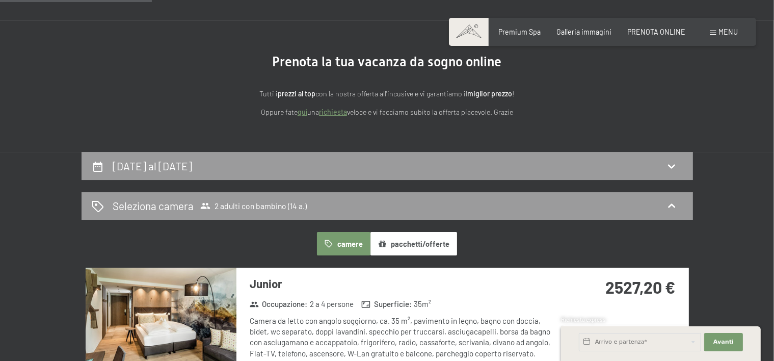
scroll to position [0, 0]
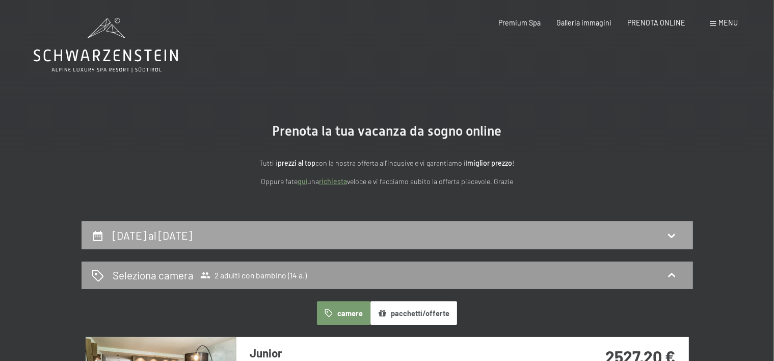
click at [192, 237] on h2 "[DATE] al [DATE]" at bounding box center [152, 235] width 79 height 13
select select "14"
select select "[DATE]"
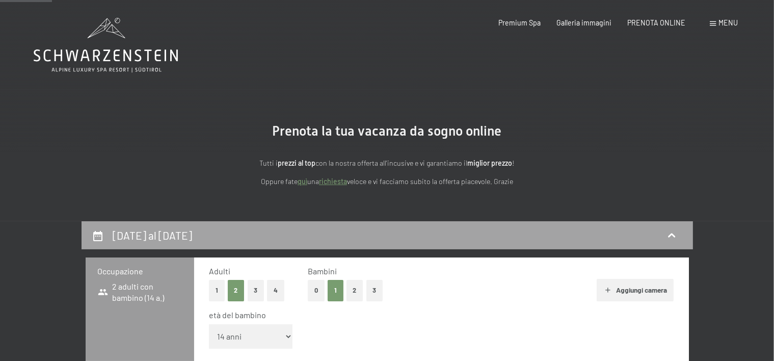
scroll to position [221, 0]
